Goal: Task Accomplishment & Management: Manage account settings

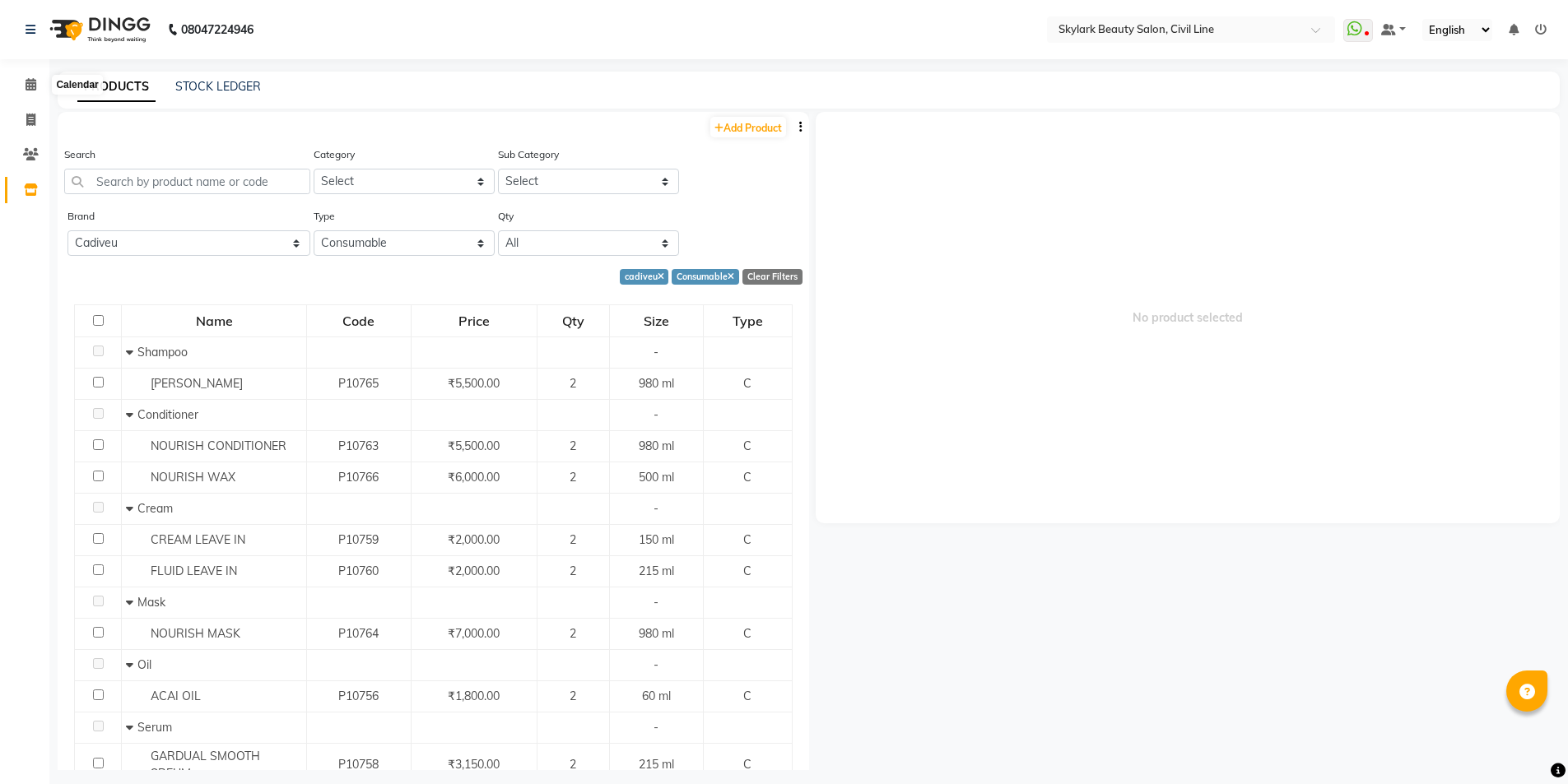
select select "cadiveu"
select select "C"
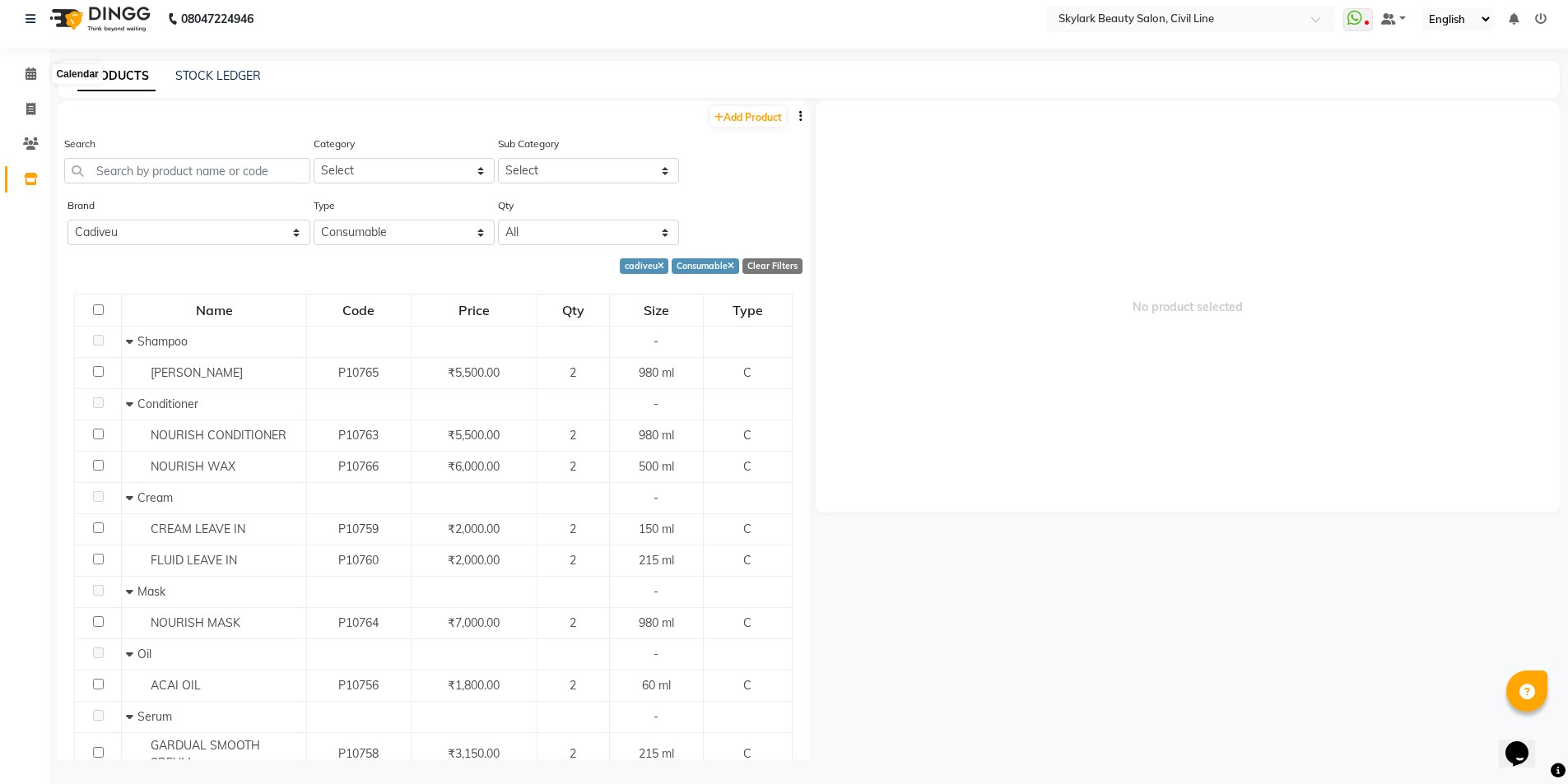
scroll to position [128, 0]
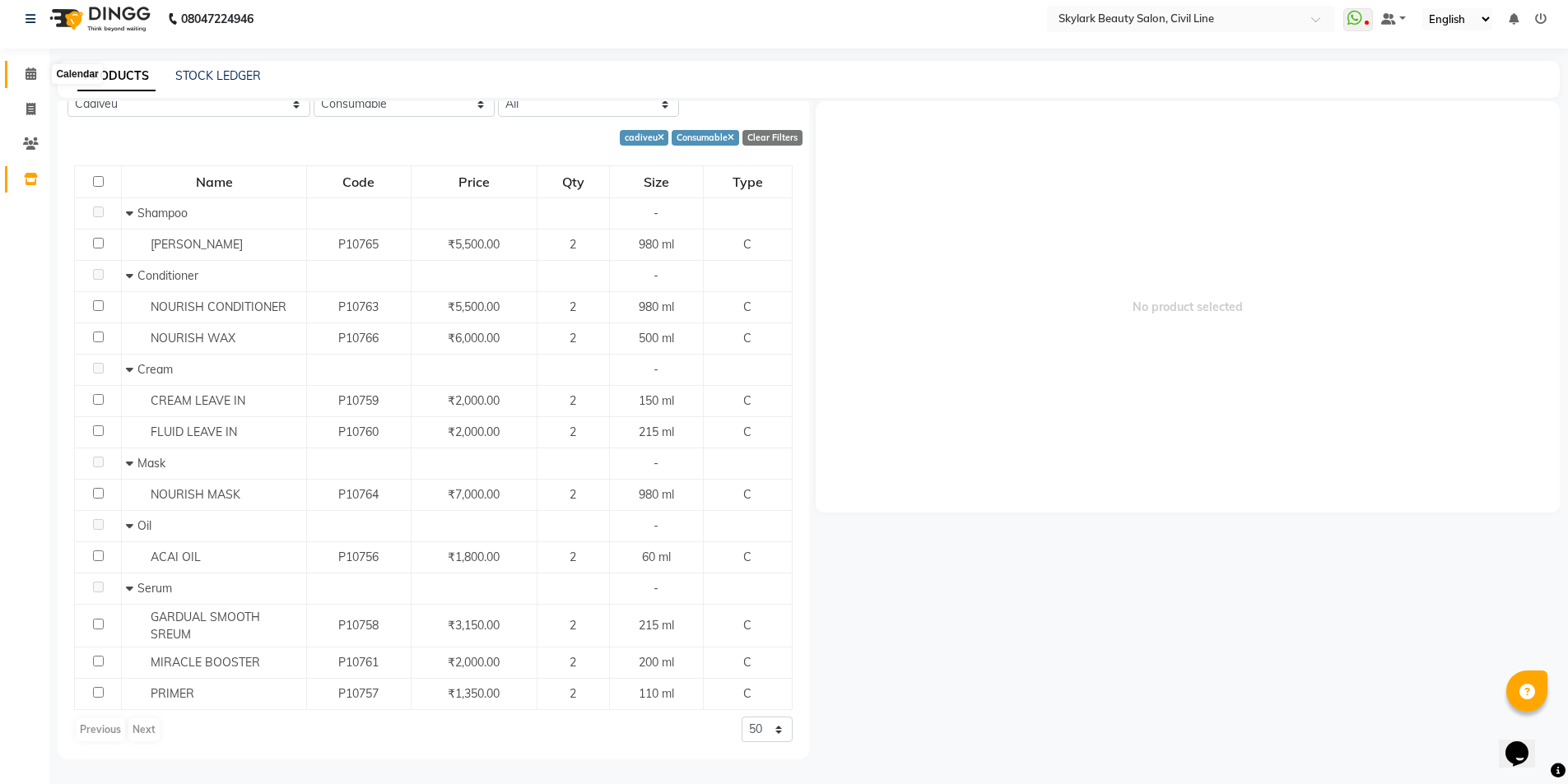
click at [22, 76] on span at bounding box center [31, 74] width 29 height 19
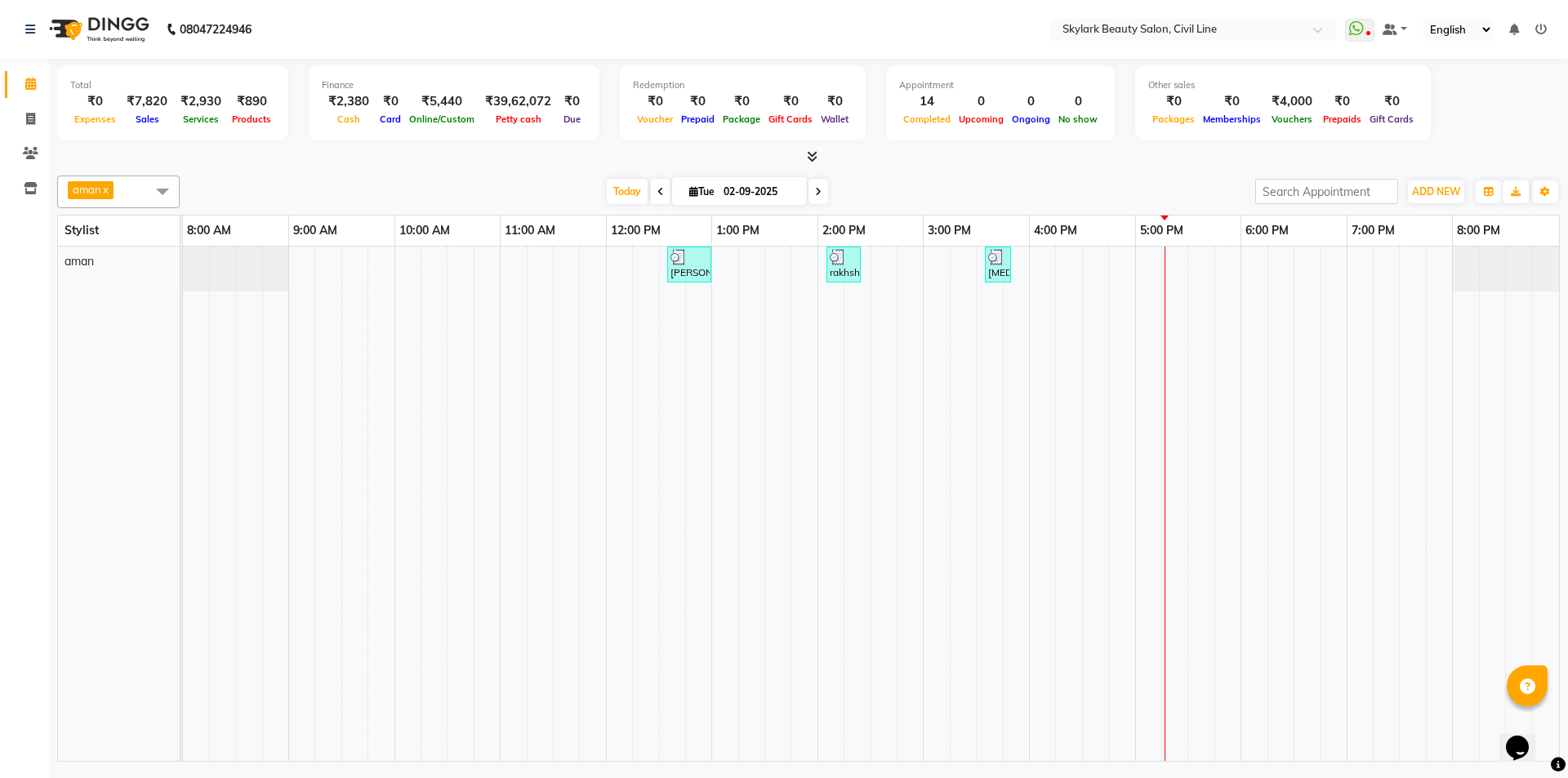
click at [604, 17] on nav "08047224946 Select Location × Skylark Beauty Salon, Civil Line WhatsApp Status …" at bounding box center [784, 29] width 1568 height 59
click at [7, 527] on div "Calendar Invoice Clients Inventory Completed InProgress Upcoming Dropped Tentat…" at bounding box center [110, 400] width 221 height 707
click at [9, 525] on div "Calendar Invoice Clients Inventory Completed InProgress Upcoming Dropped Tentat…" at bounding box center [110, 400] width 221 height 707
drag, startPoint x: 461, startPoint y: 442, endPoint x: 470, endPoint y: 432, distance: 13.5
click at [464, 438] on app-home "08047224946 Select Location × Skylark Beauty Salon, Civil Line WhatsApp Status …" at bounding box center [784, 382] width 1568 height 766
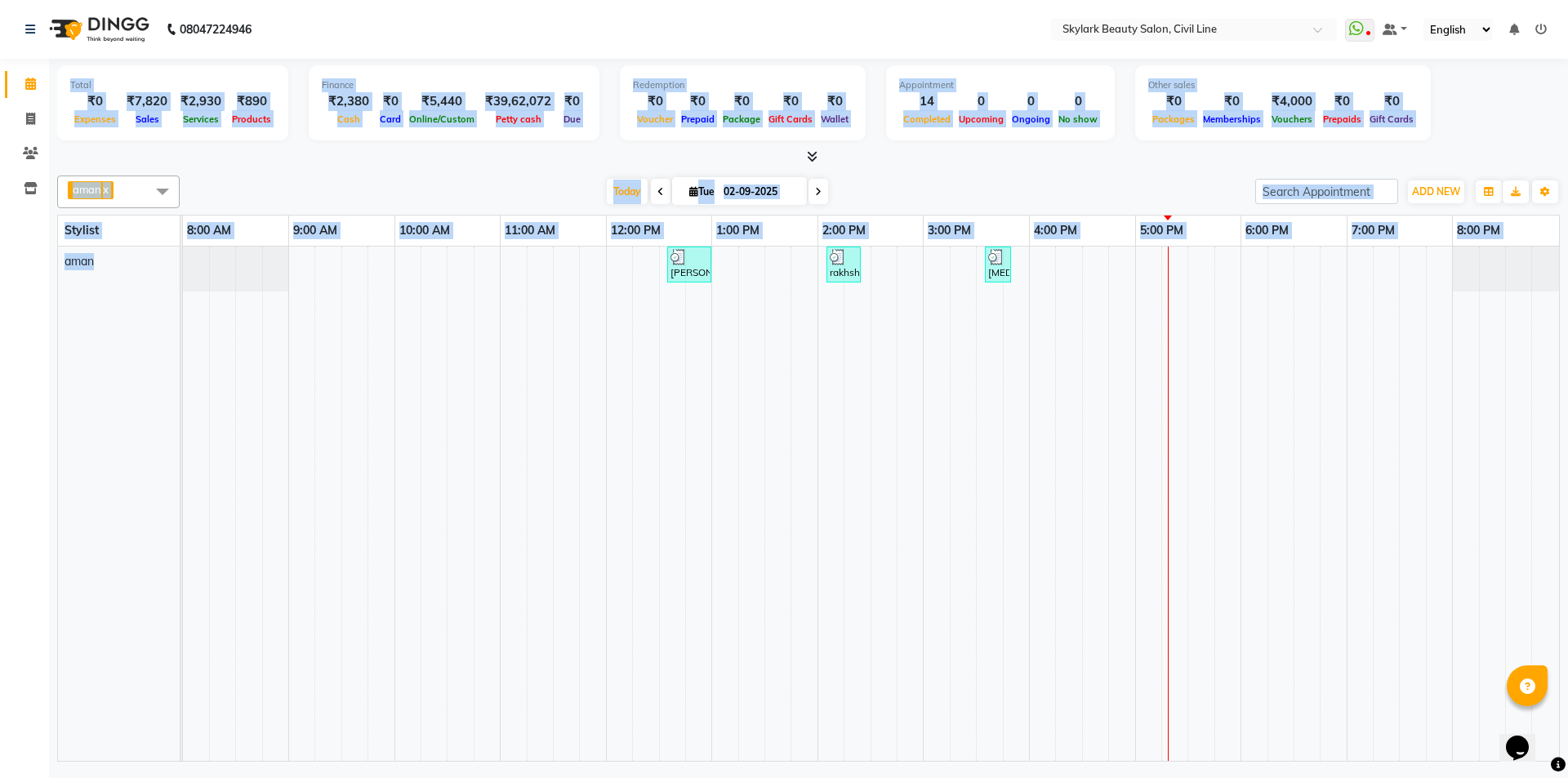
click at [436, 417] on td at bounding box center [435, 503] width 26 height 515
click at [380, 516] on td at bounding box center [382, 503] width 26 height 515
click at [838, 48] on nav "08047224946 Select Location × Skylark Beauty Salon, Civil Line WhatsApp Status …" at bounding box center [784, 29] width 1568 height 59
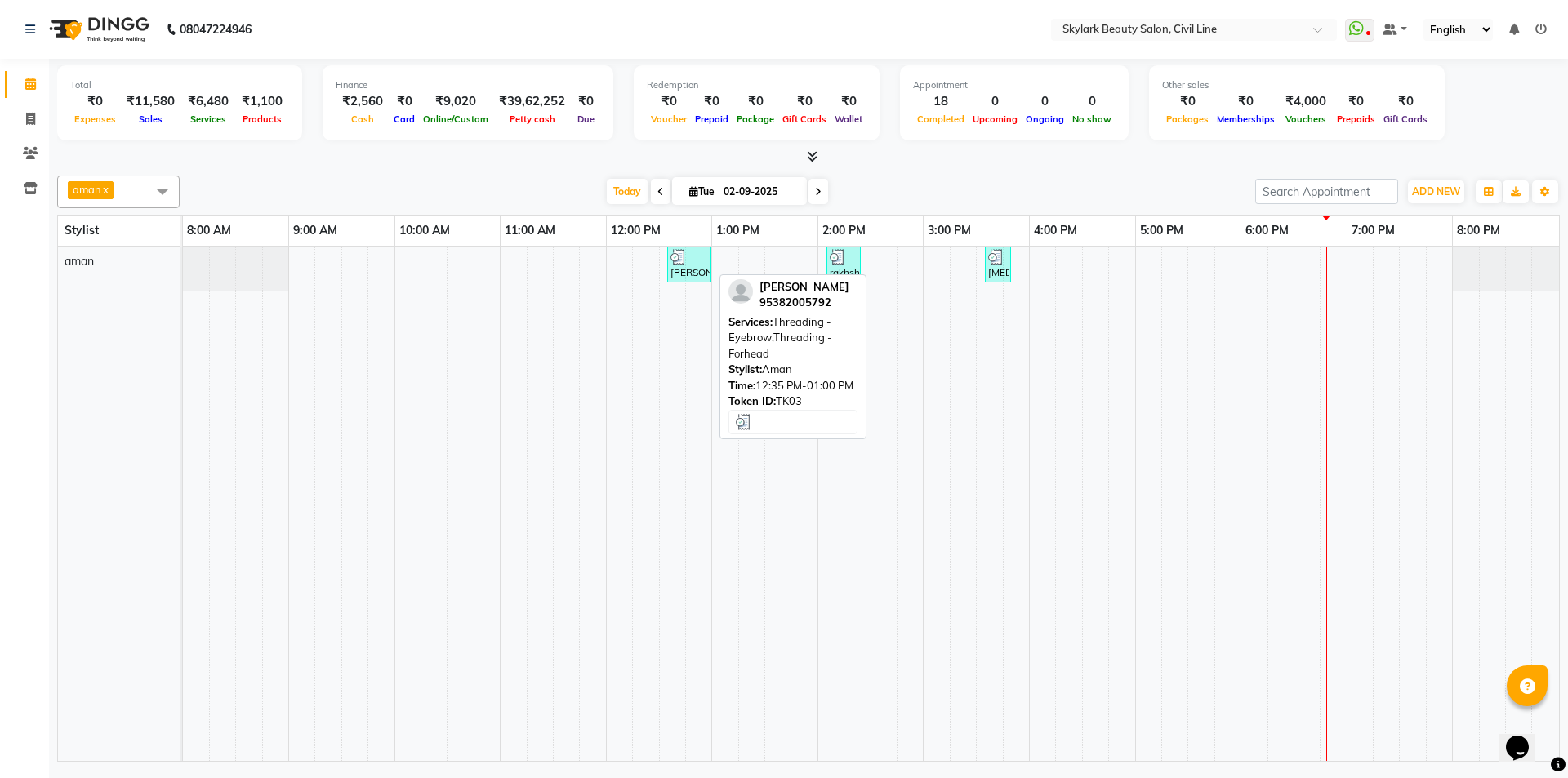
click at [698, 263] on div at bounding box center [689, 258] width 37 height 17
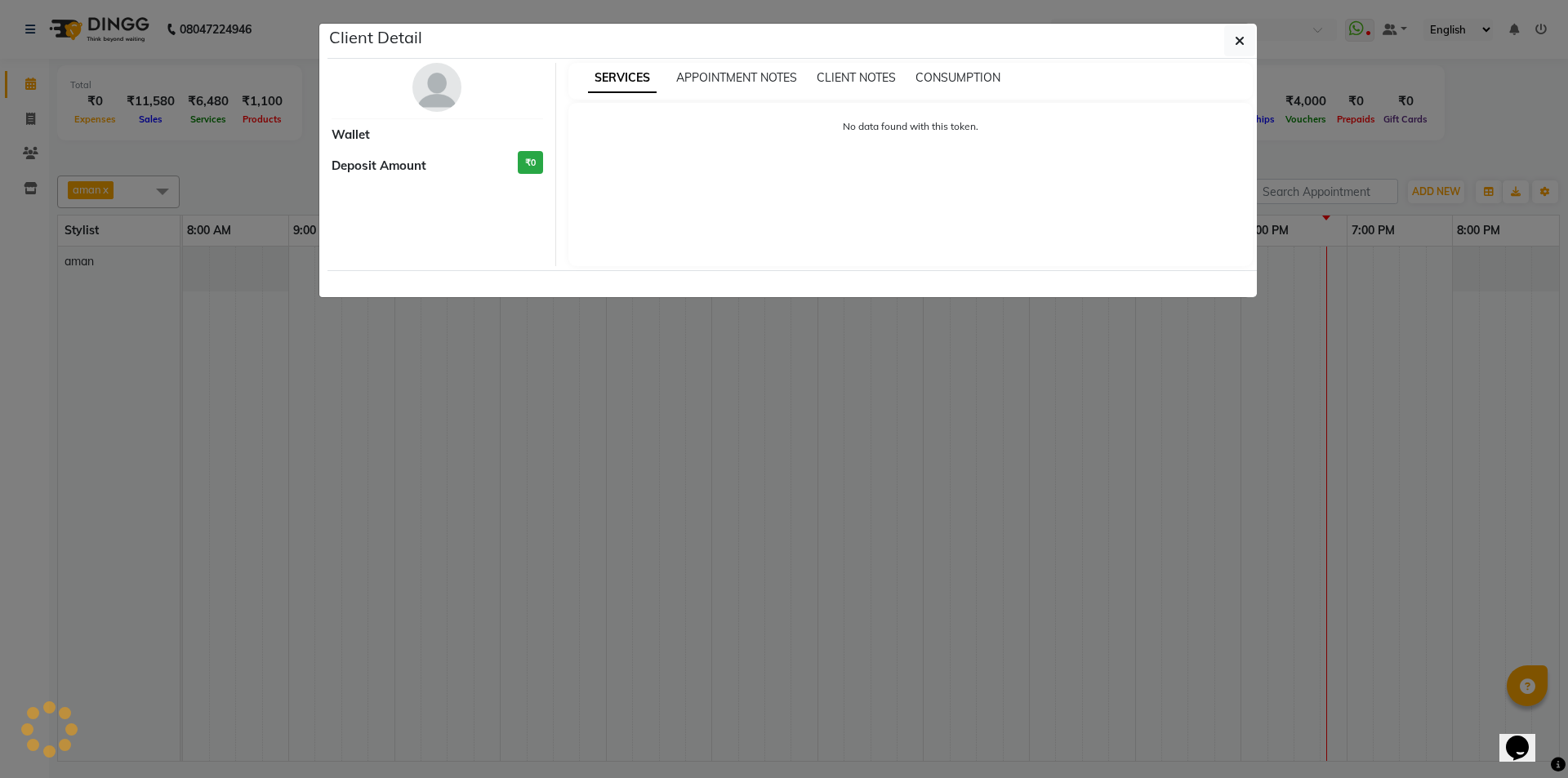
select select "3"
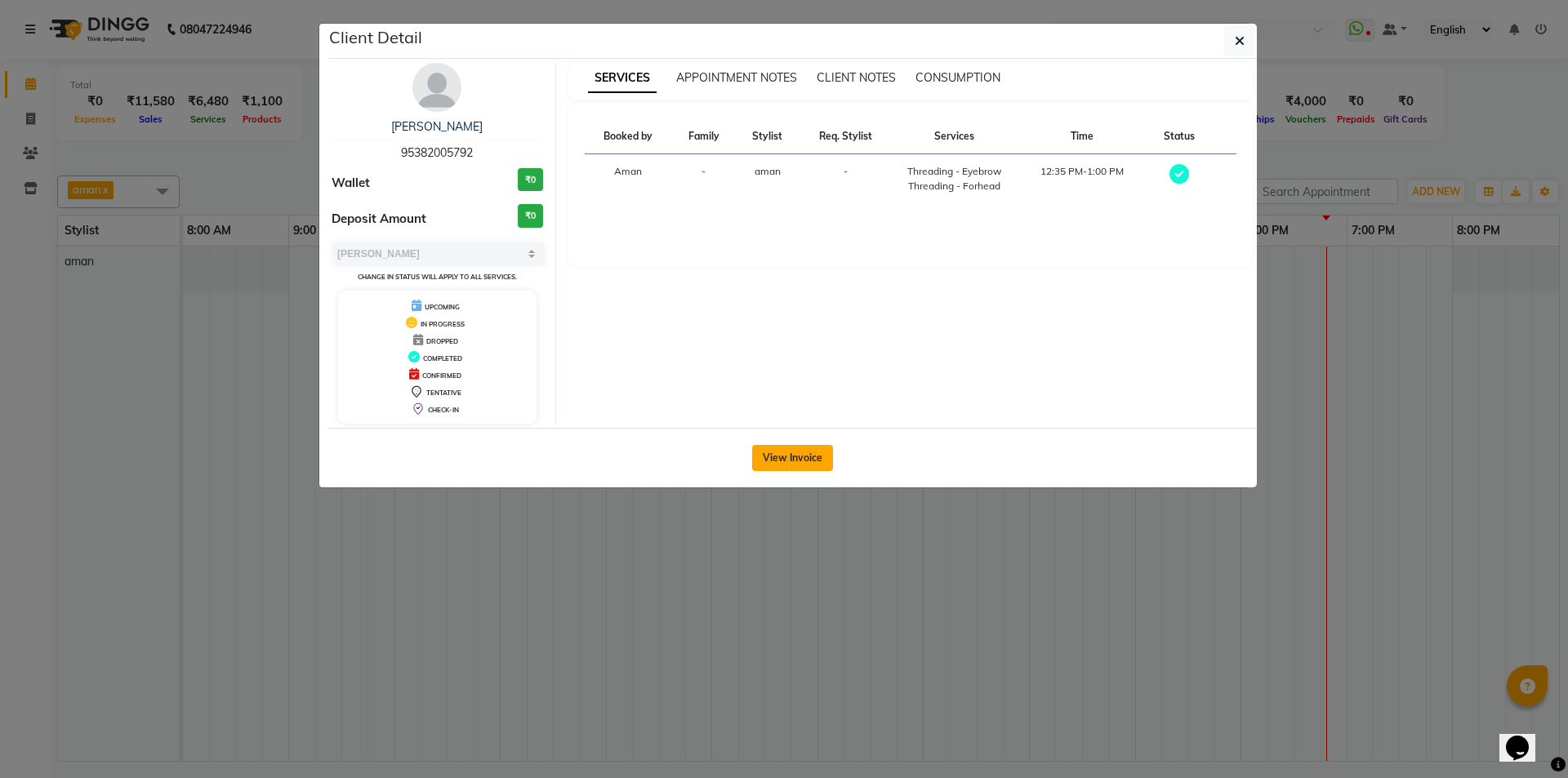
click at [781, 455] on button "View Invoice" at bounding box center [792, 458] width 81 height 26
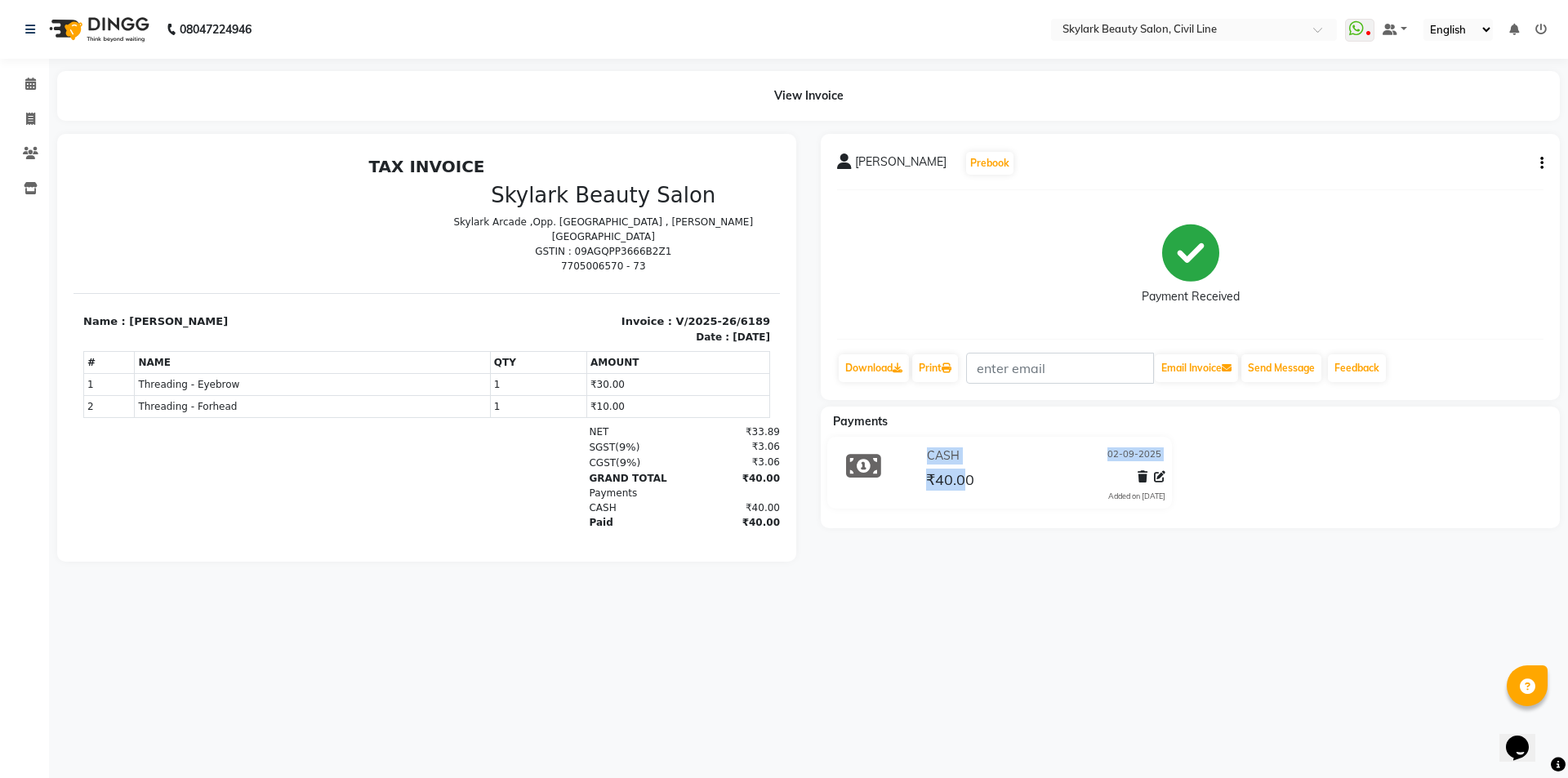
drag, startPoint x: 966, startPoint y: 612, endPoint x: 1163, endPoint y: 590, distance: 198.2
click at [969, 586] on main "View Invoice raghani Prebook Payment Received Download Print Email Invoice Send…" at bounding box center [809, 329] width 1519 height 516
click at [1037, 607] on div "08047224946 Select Location × Skylark Beauty Salon, Civil Line WhatsApp Status …" at bounding box center [784, 389] width 1568 height 778
click at [32, 76] on span at bounding box center [31, 85] width 29 height 19
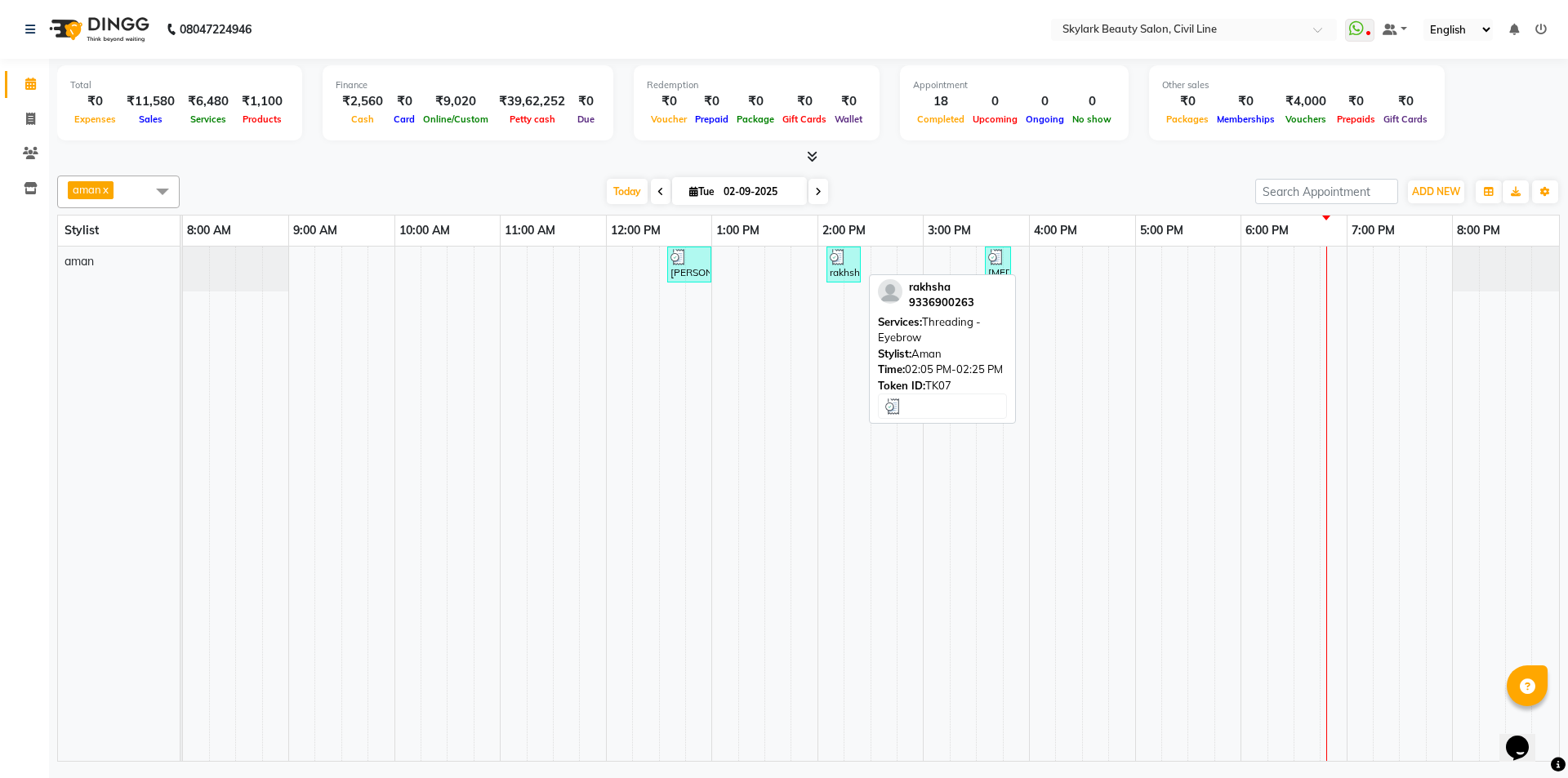
click at [853, 257] on div at bounding box center [844, 258] width 28 height 17
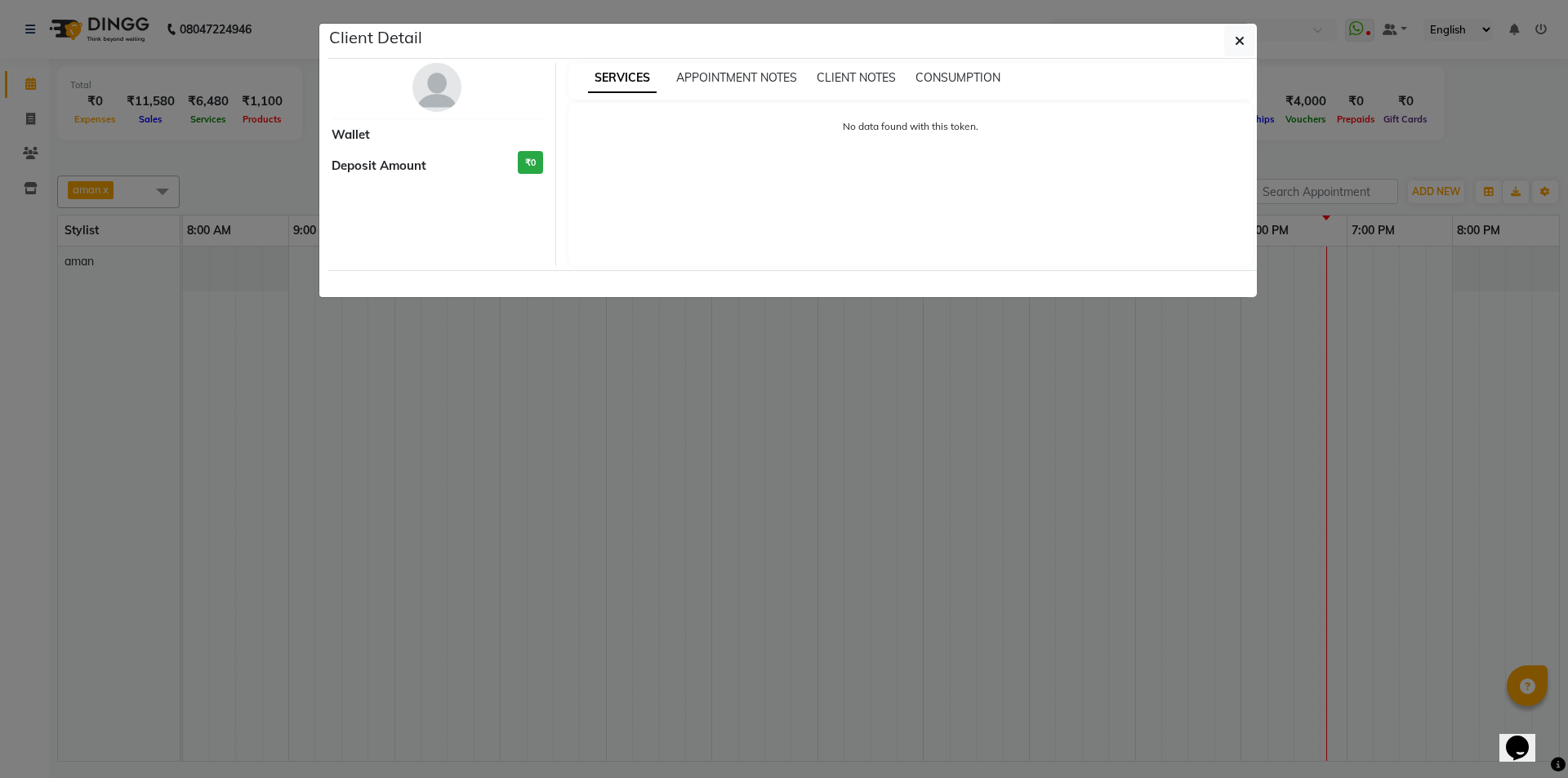
select select "3"
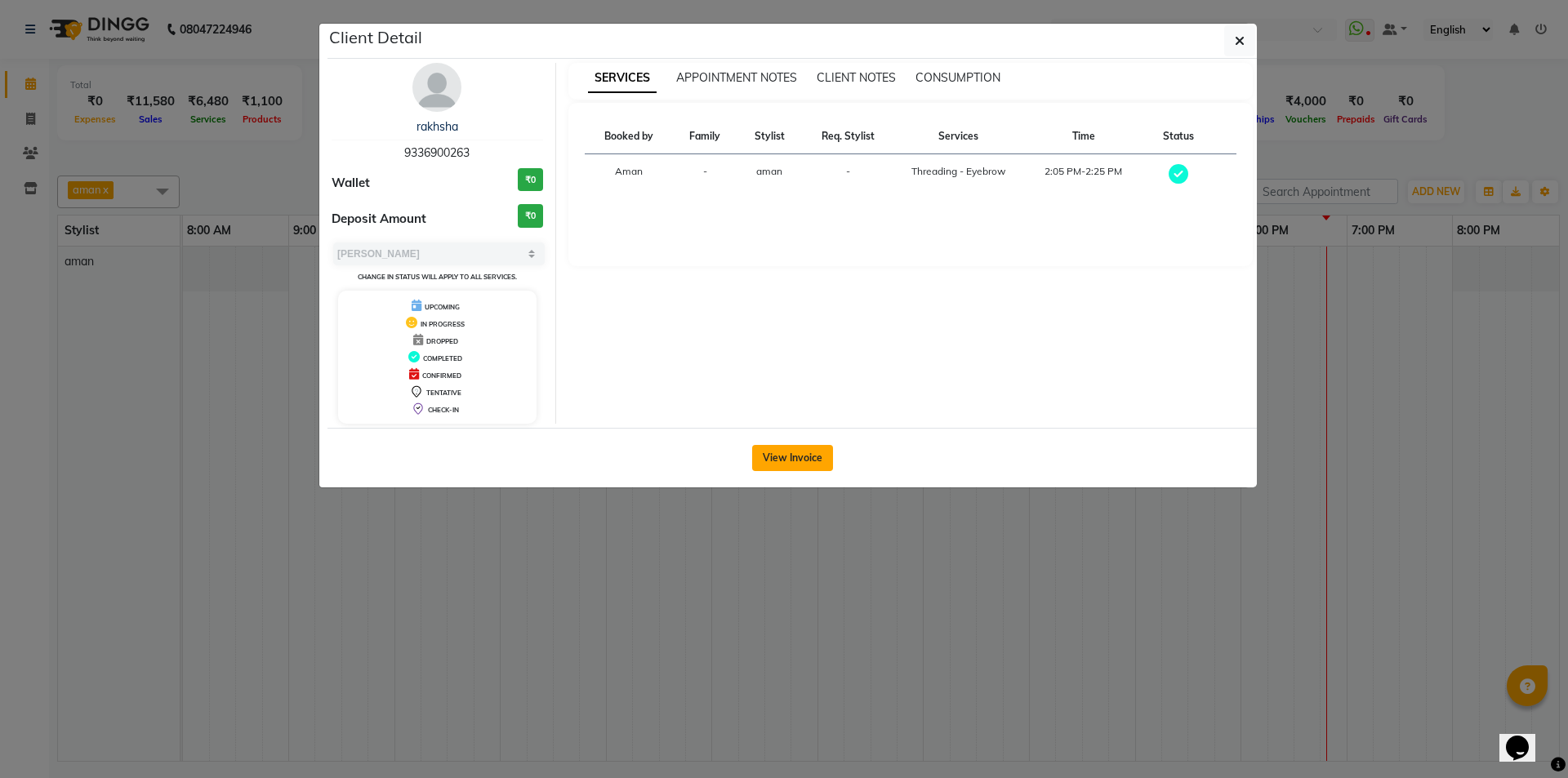
click at [795, 461] on button "View Invoice" at bounding box center [792, 458] width 81 height 26
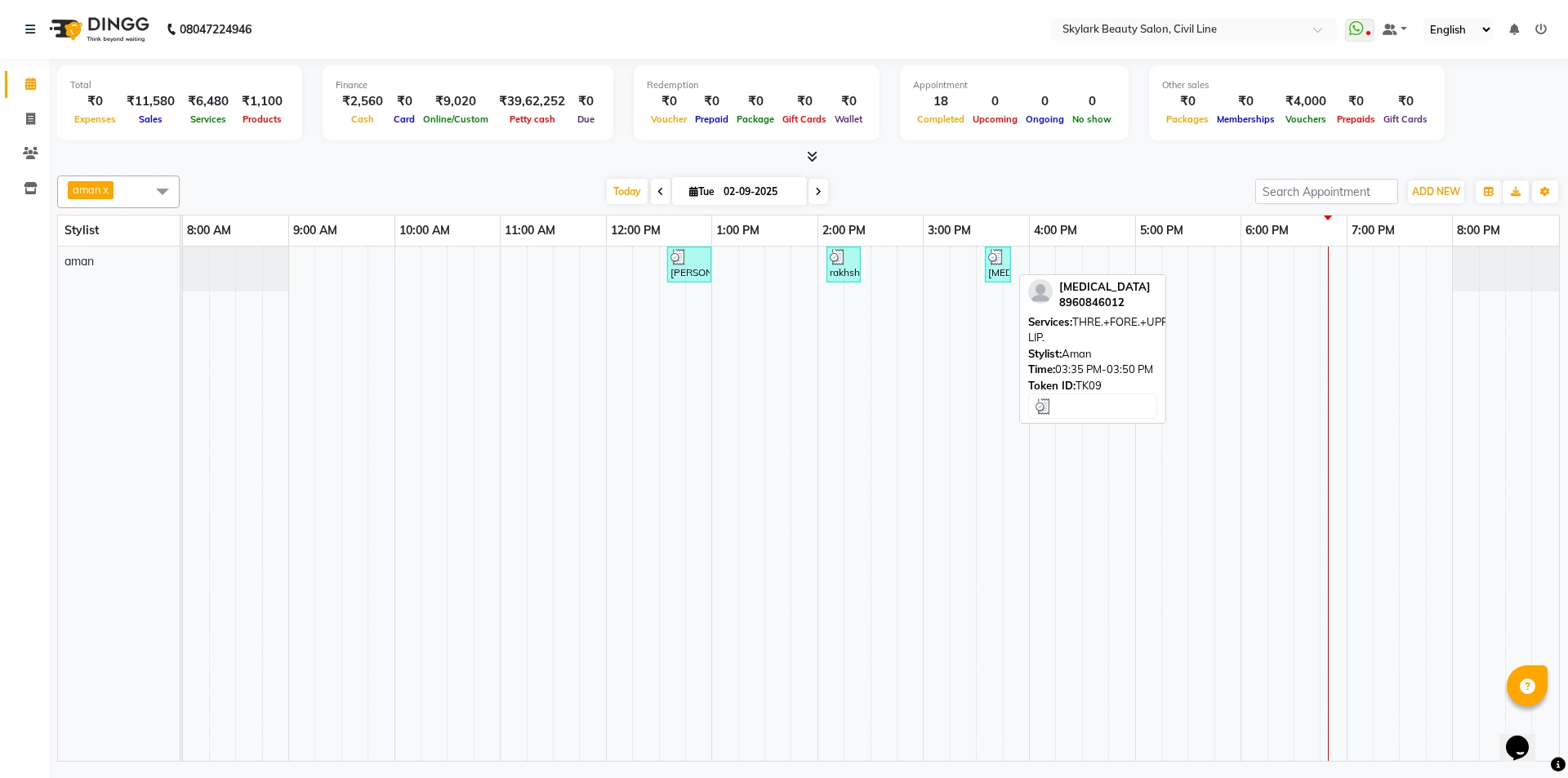
click at [1008, 253] on div "[MEDICAL_DATA], TK09, 03:35 PM-03:50 PM, THRE.+FORE.+UPPER LIP." at bounding box center [998, 264] width 23 height 31
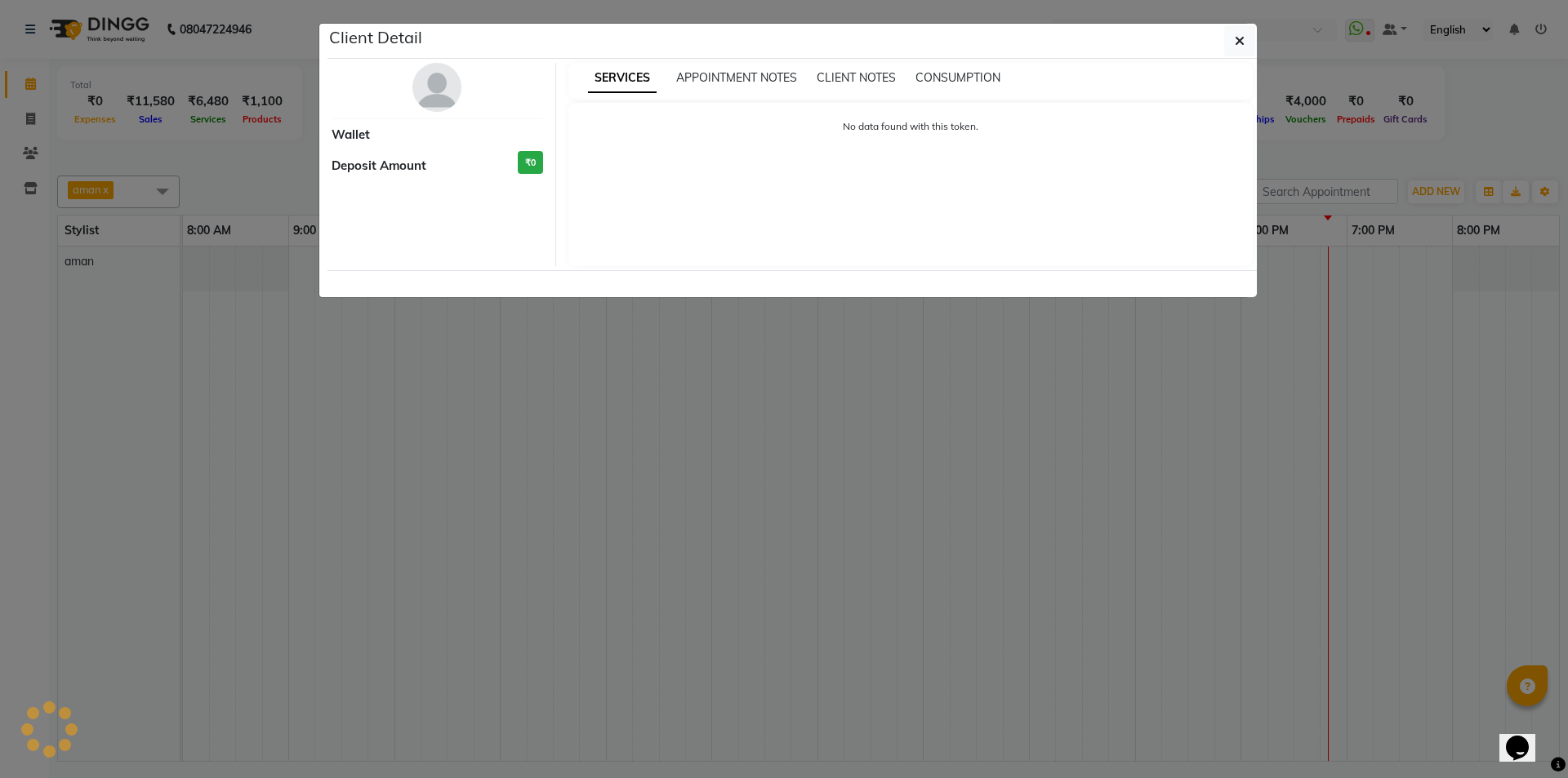
select select "3"
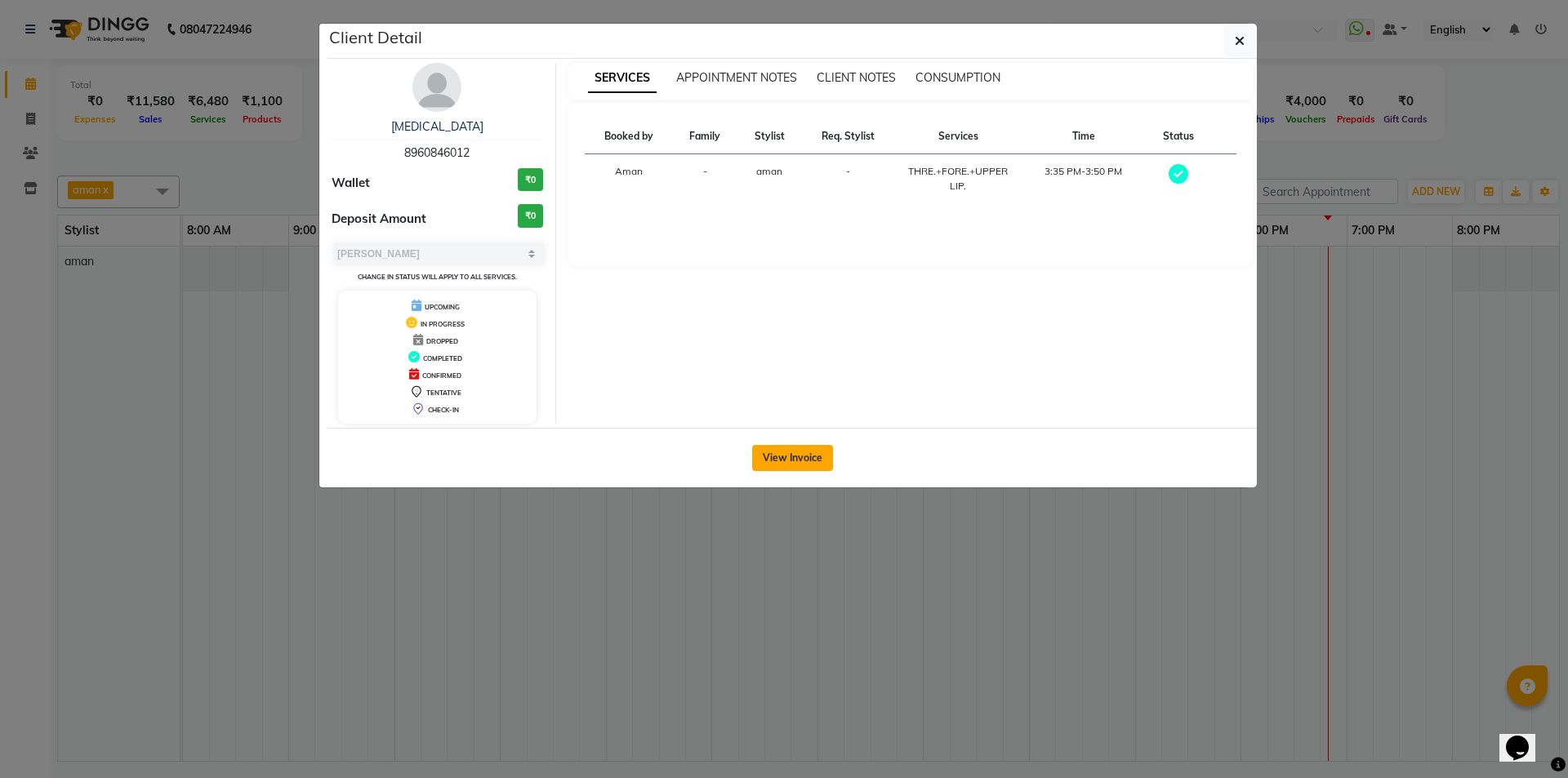
click at [811, 454] on button "View Invoice" at bounding box center [792, 458] width 81 height 26
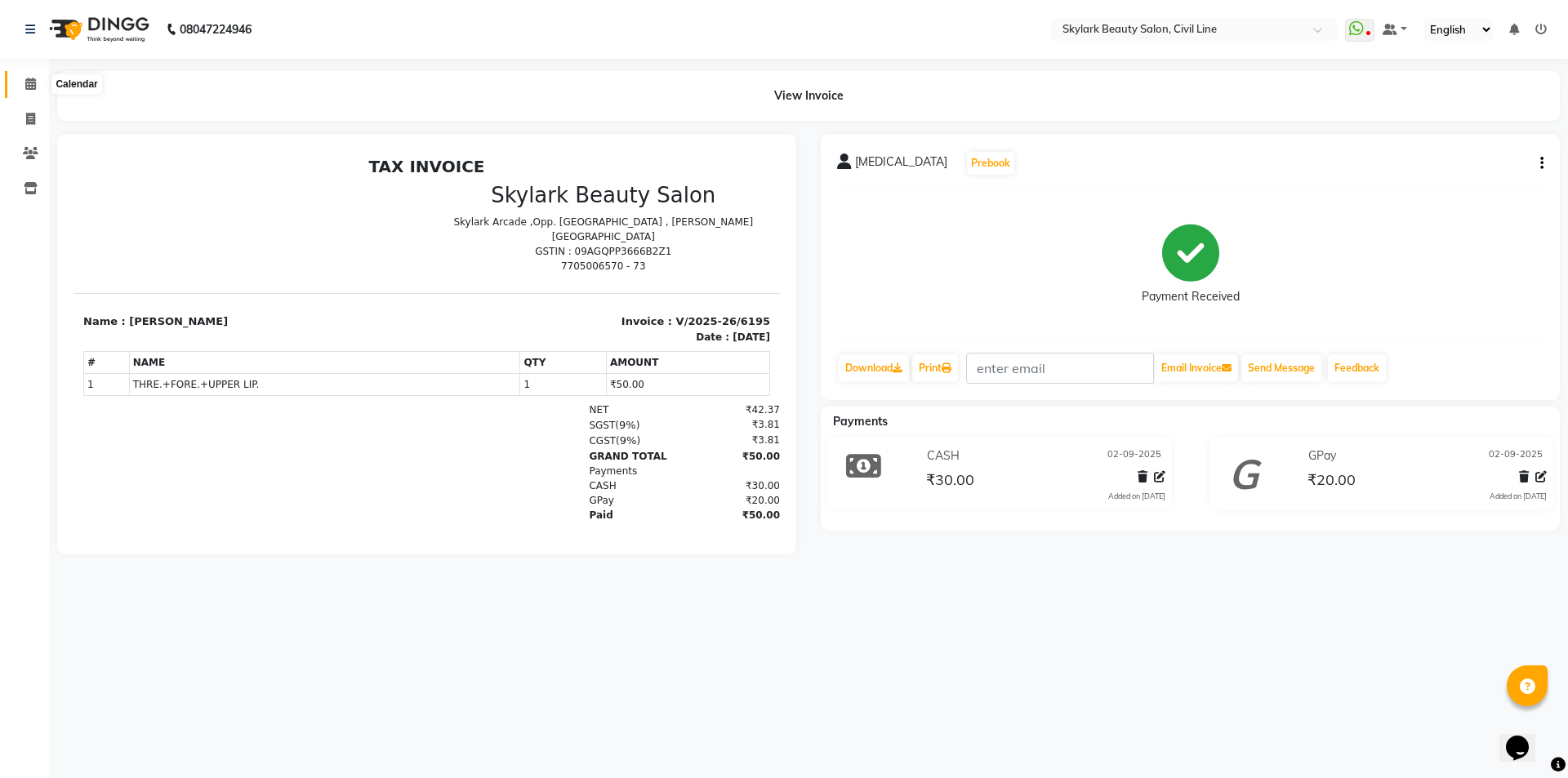
click at [27, 88] on icon at bounding box center [30, 83] width 10 height 12
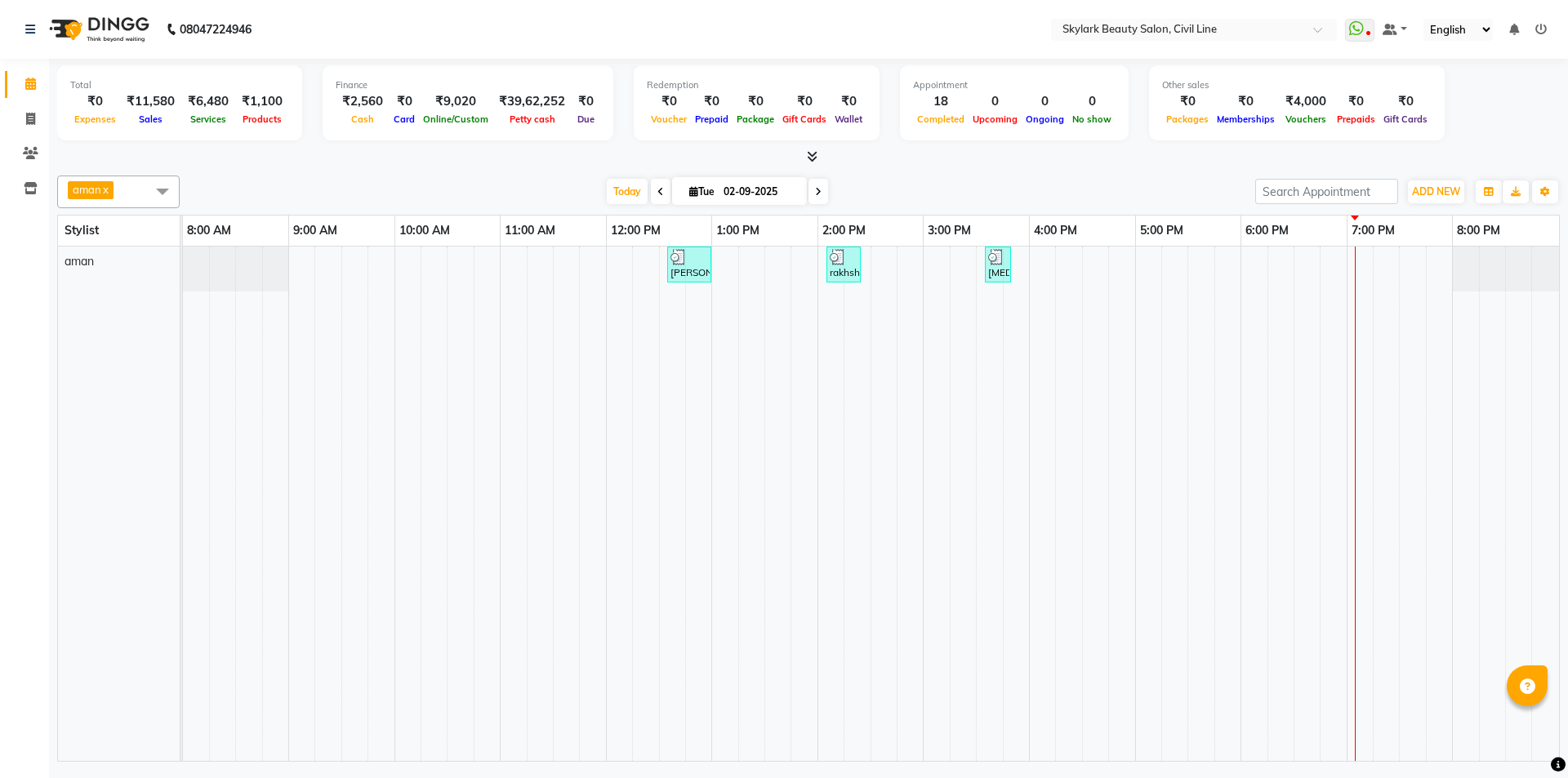
drag, startPoint x: 310, startPoint y: 143, endPoint x: 314, endPoint y: 130, distance: 13.6
click at [314, 130] on div "Total ₹0 Expenses ₹11,580 Sales ₹6,480 Services ₹1,100 Products Finance ₹2,560 …" at bounding box center [808, 105] width 1503 height 80
drag, startPoint x: 314, startPoint y: 130, endPoint x: 492, endPoint y: 177, distance: 184.1
click at [492, 177] on div "aman x Select All aman Ankit GAGAN WAHLA GURWINDER SINGH WASU Today Tue 02-09-2…" at bounding box center [808, 192] width 1503 height 33
click at [697, 254] on div at bounding box center [689, 258] width 37 height 17
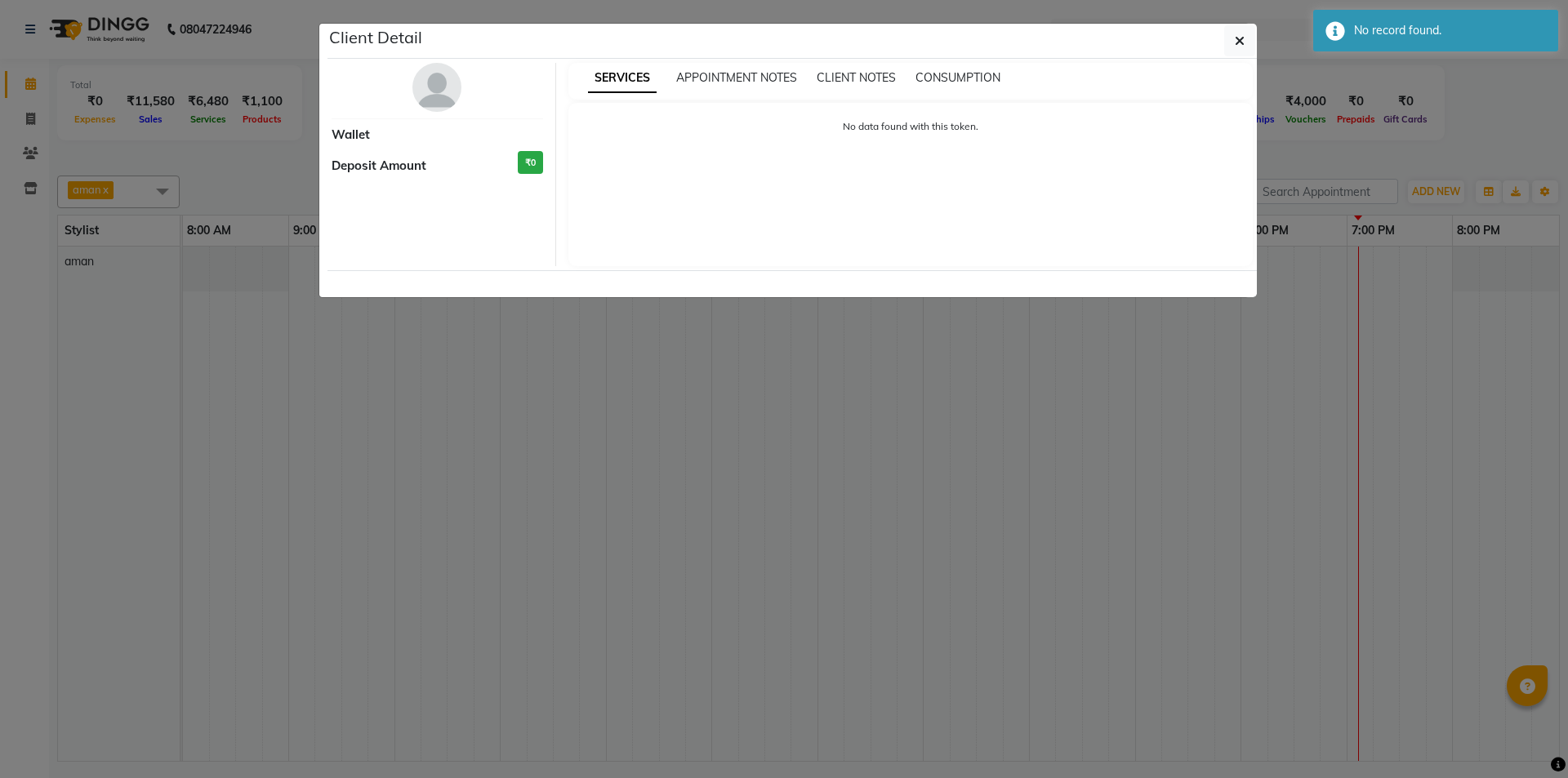
click at [1560, 148] on ngb-modal-window "Client Detail Wallet Deposit Amount ₹0 SERVICES APPOINTMENT NOTES CLIENT NOTES …" at bounding box center [784, 389] width 1568 height 778
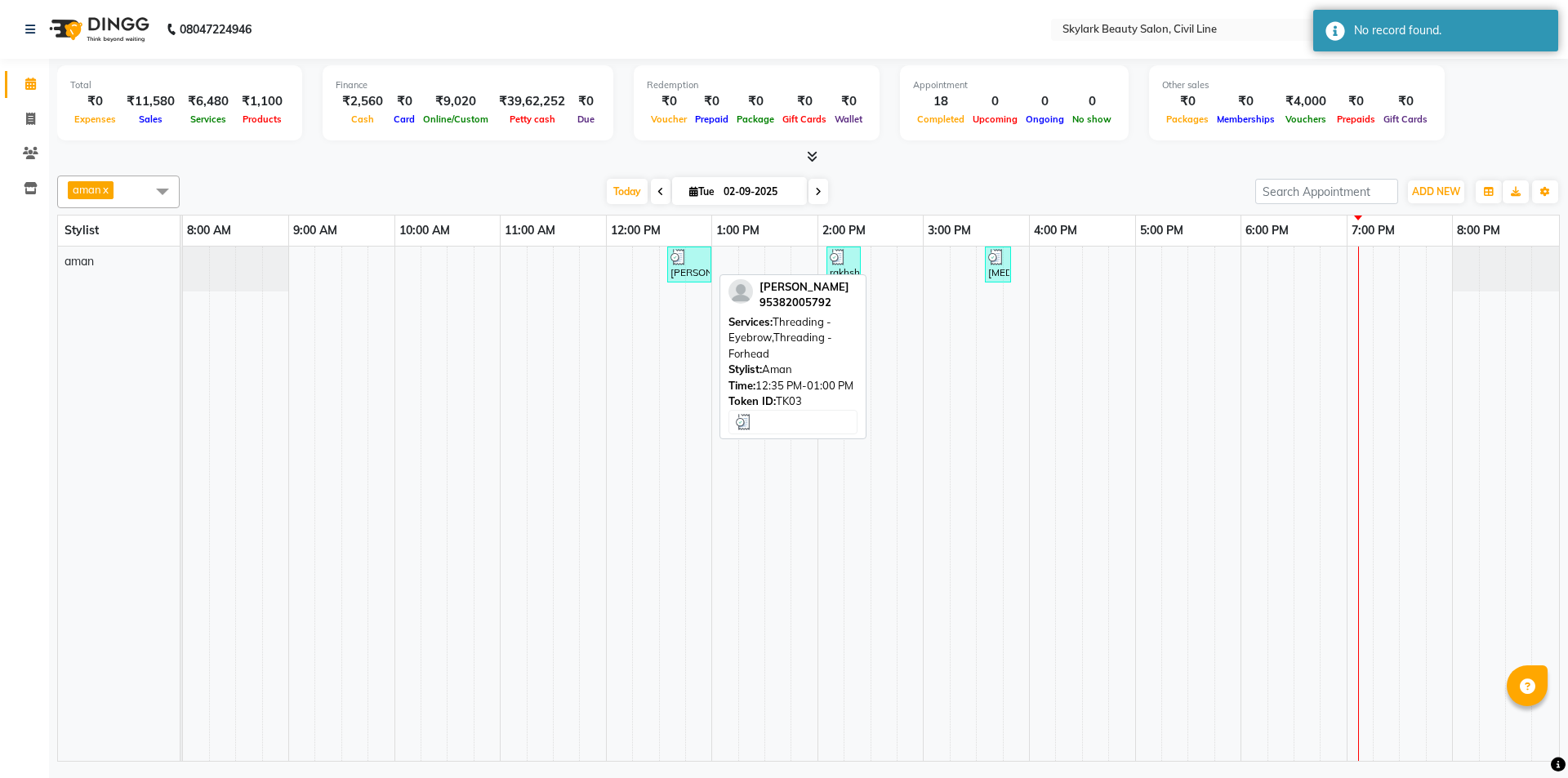
click at [695, 249] on div at bounding box center [689, 258] width 37 height 17
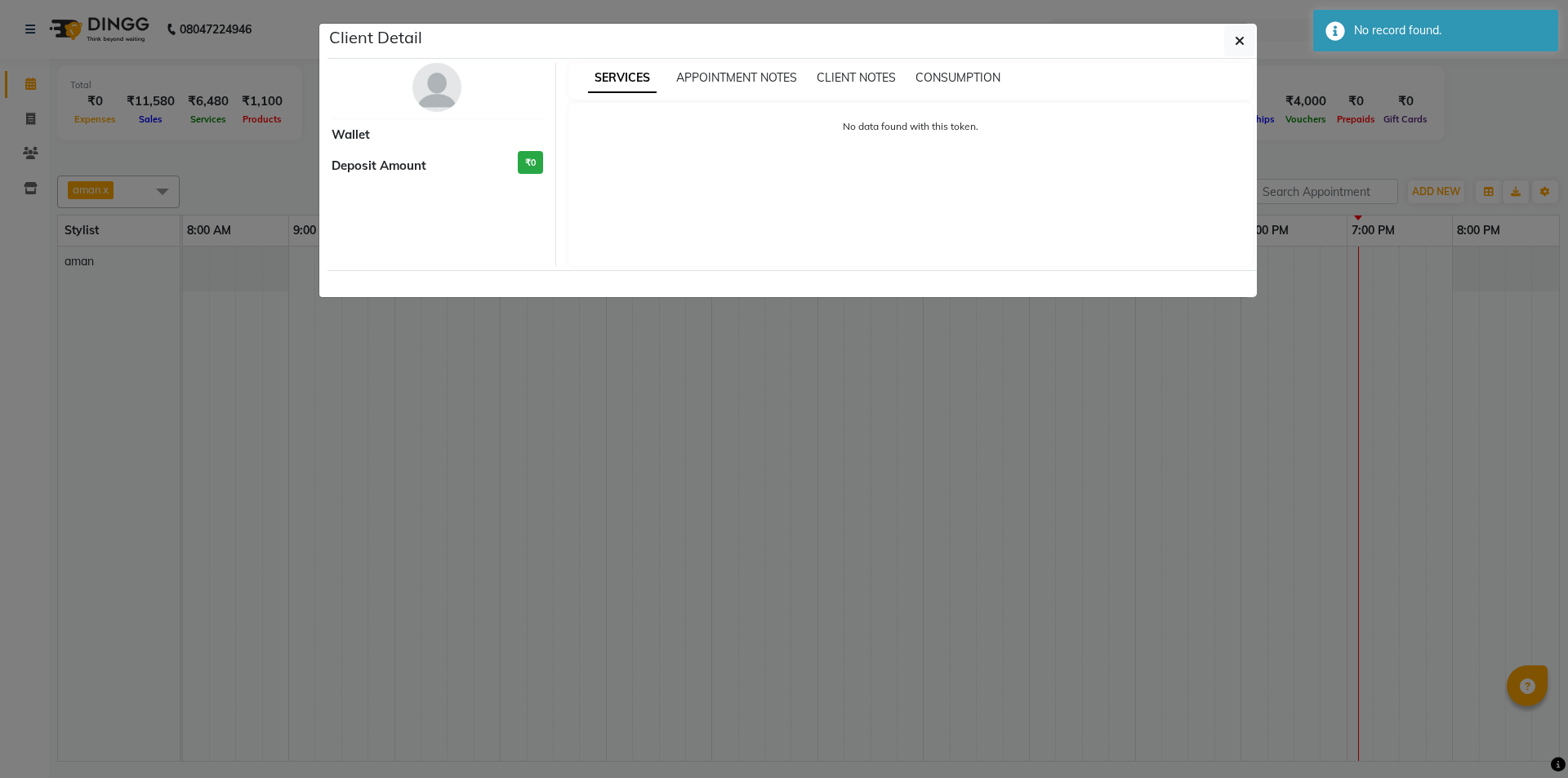
click at [1510, 94] on ngb-modal-window "Client Detail Wallet Deposit Amount ₹0 SERVICES APPOINTMENT NOTES CLIENT NOTES …" at bounding box center [784, 389] width 1568 height 778
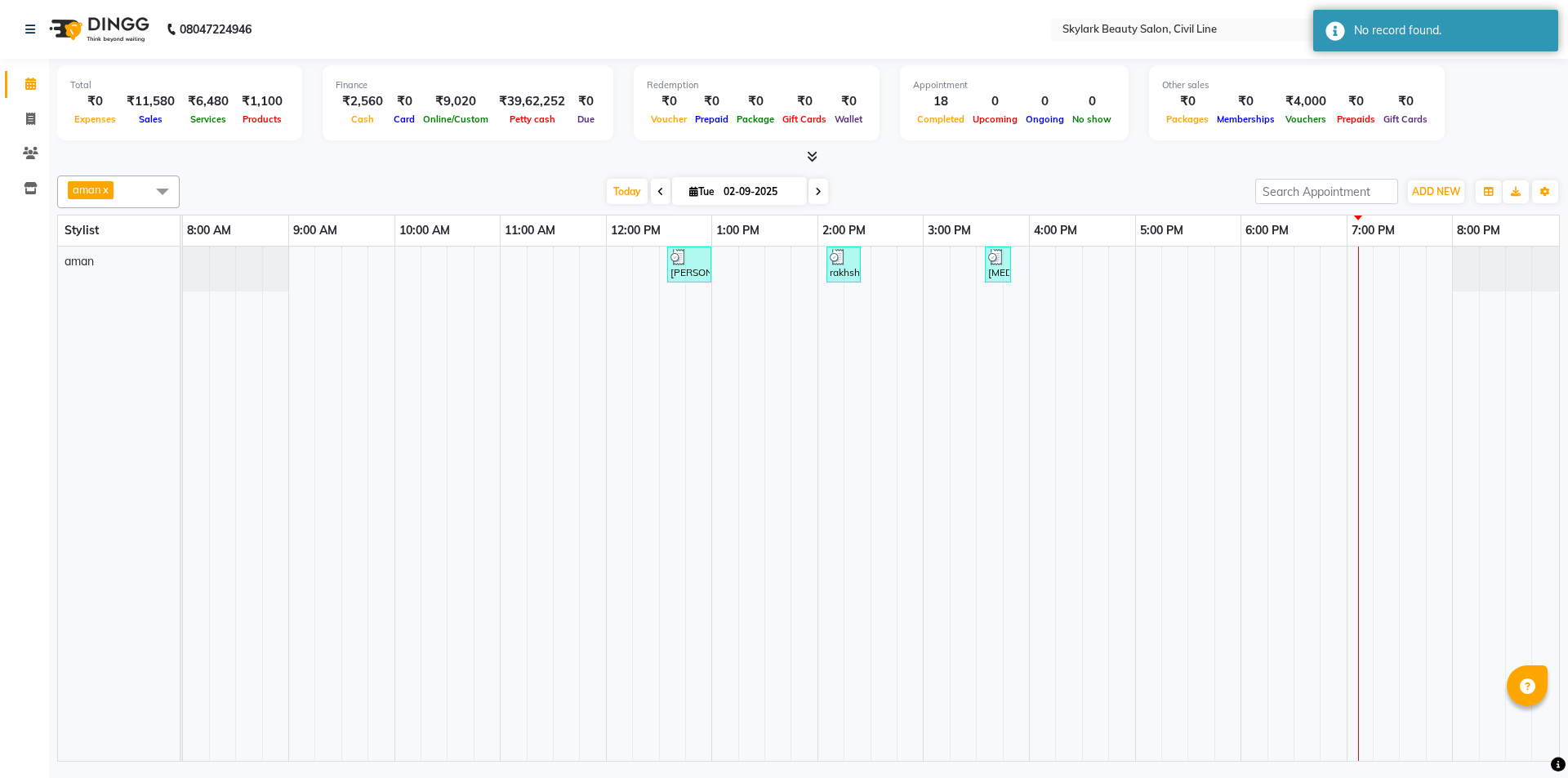
click at [1510, 94] on ngb-modal-window "Client Detail Wallet Deposit Amount ₹0 SERVICES APPOINTMENT NOTES CLIENT NOTES …" at bounding box center [784, 389] width 1568 height 778
click at [1510, 94] on div "Total ₹0 Expenses ₹11,580 Sales ₹6,480 Services ₹1,100 Products Finance ₹2,560 …" at bounding box center [808, 105] width 1503 height 80
click at [1516, 134] on div "Total ₹0 Expenses ₹11,780 Sales ₹6,680 Services ₹1,100 Products Finance ₹2,560 …" at bounding box center [808, 105] width 1503 height 80
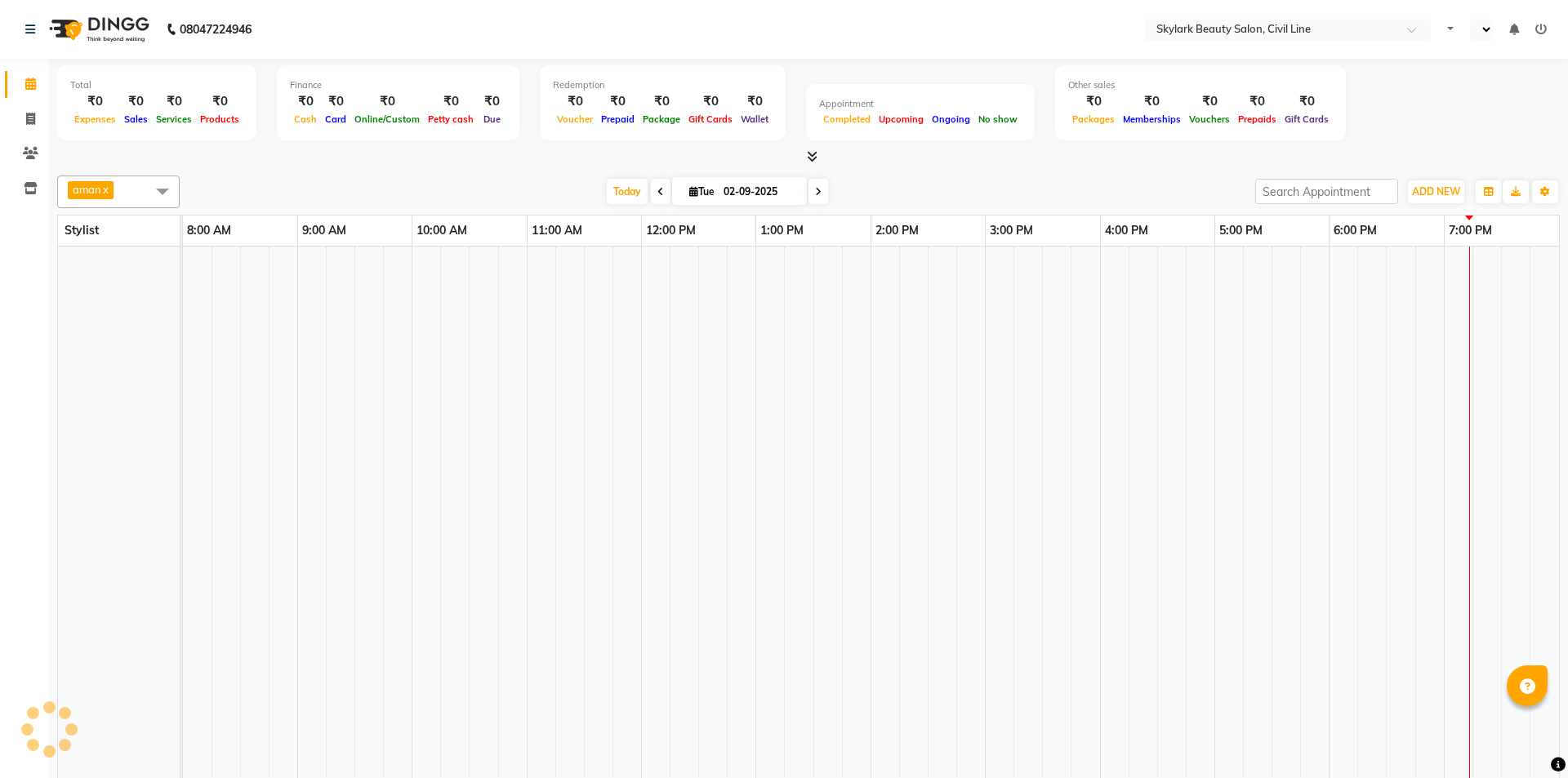
select select "en"
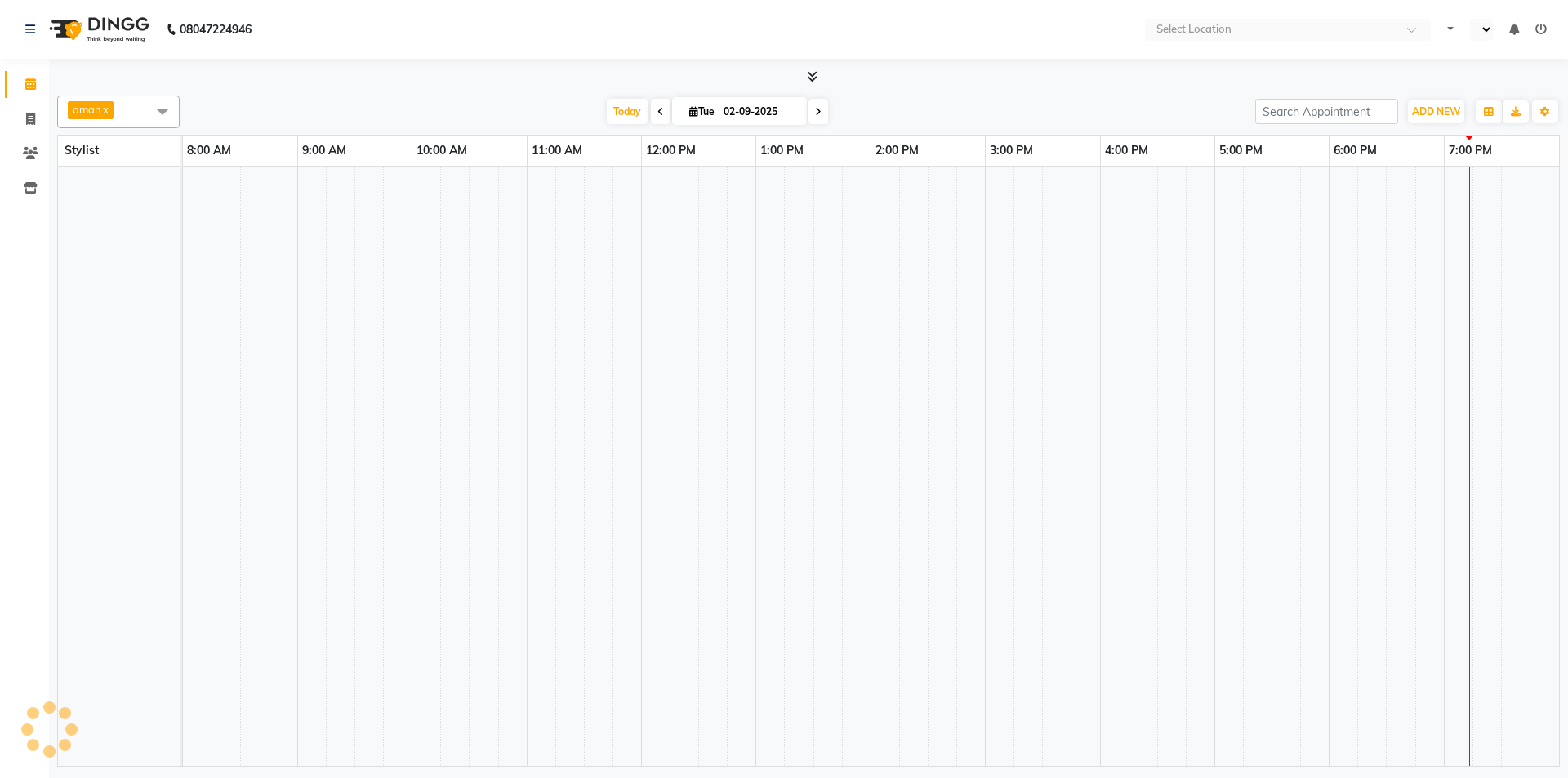
select select "en"
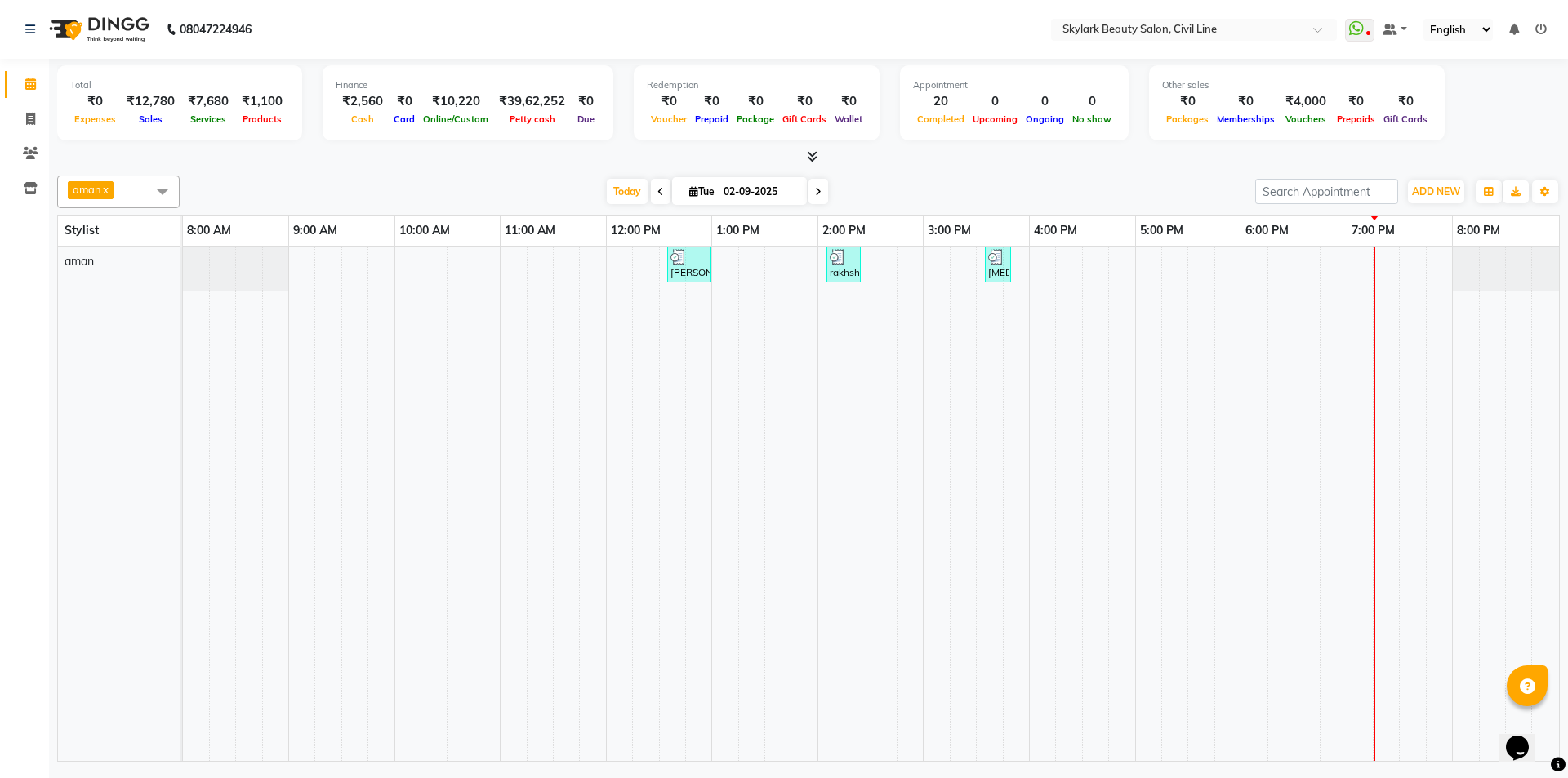
click at [1540, 30] on icon at bounding box center [1541, 29] width 11 height 11
